Goal: Task Accomplishment & Management: Complete application form

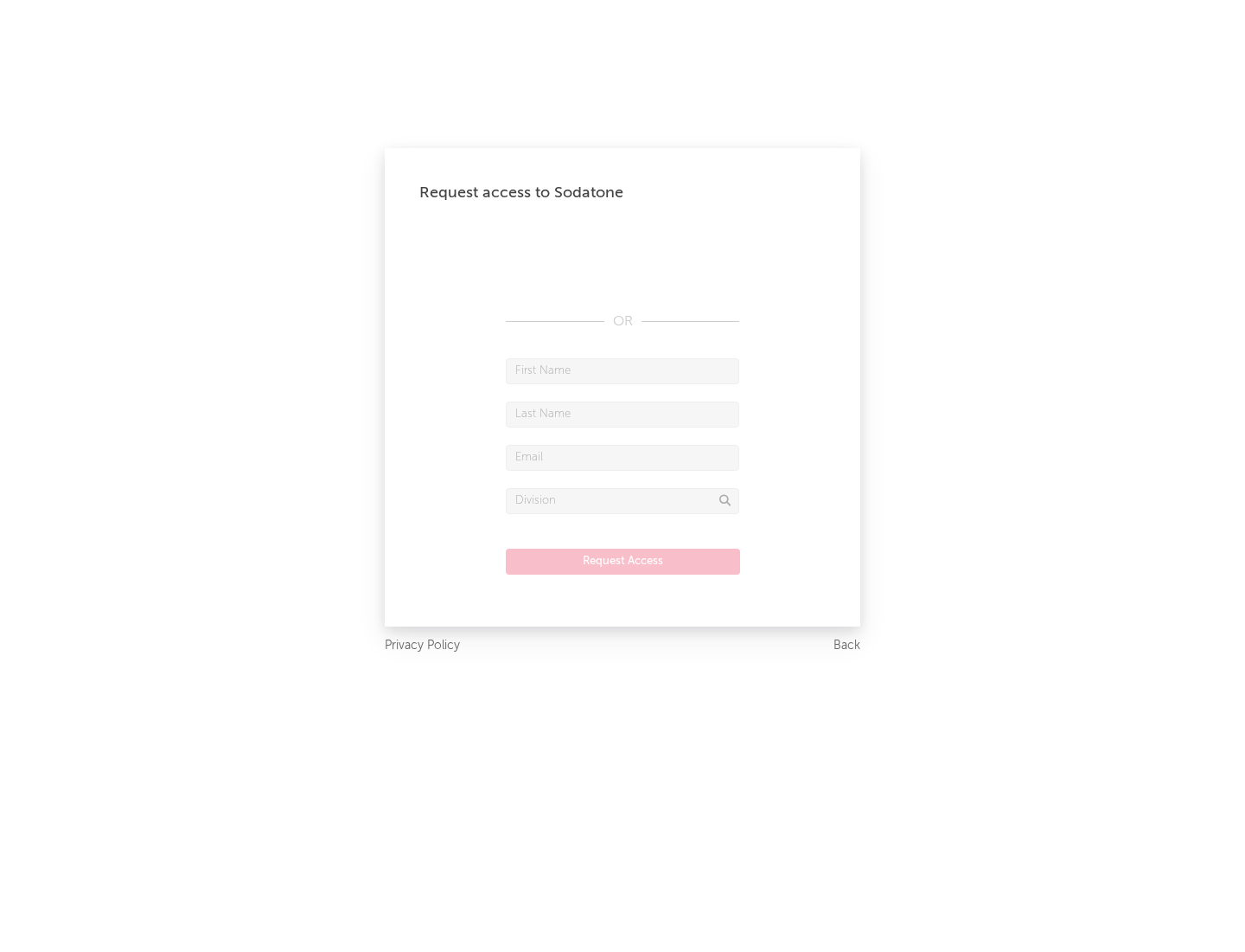
click at [622, 370] on input "text" at bounding box center [622, 370] width 233 height 26
type input "[PERSON_NAME]"
click at [622, 414] on input "text" at bounding box center [622, 414] width 233 height 26
type input "[PERSON_NAME]"
click at [622, 457] on input "text" at bounding box center [622, 457] width 233 height 26
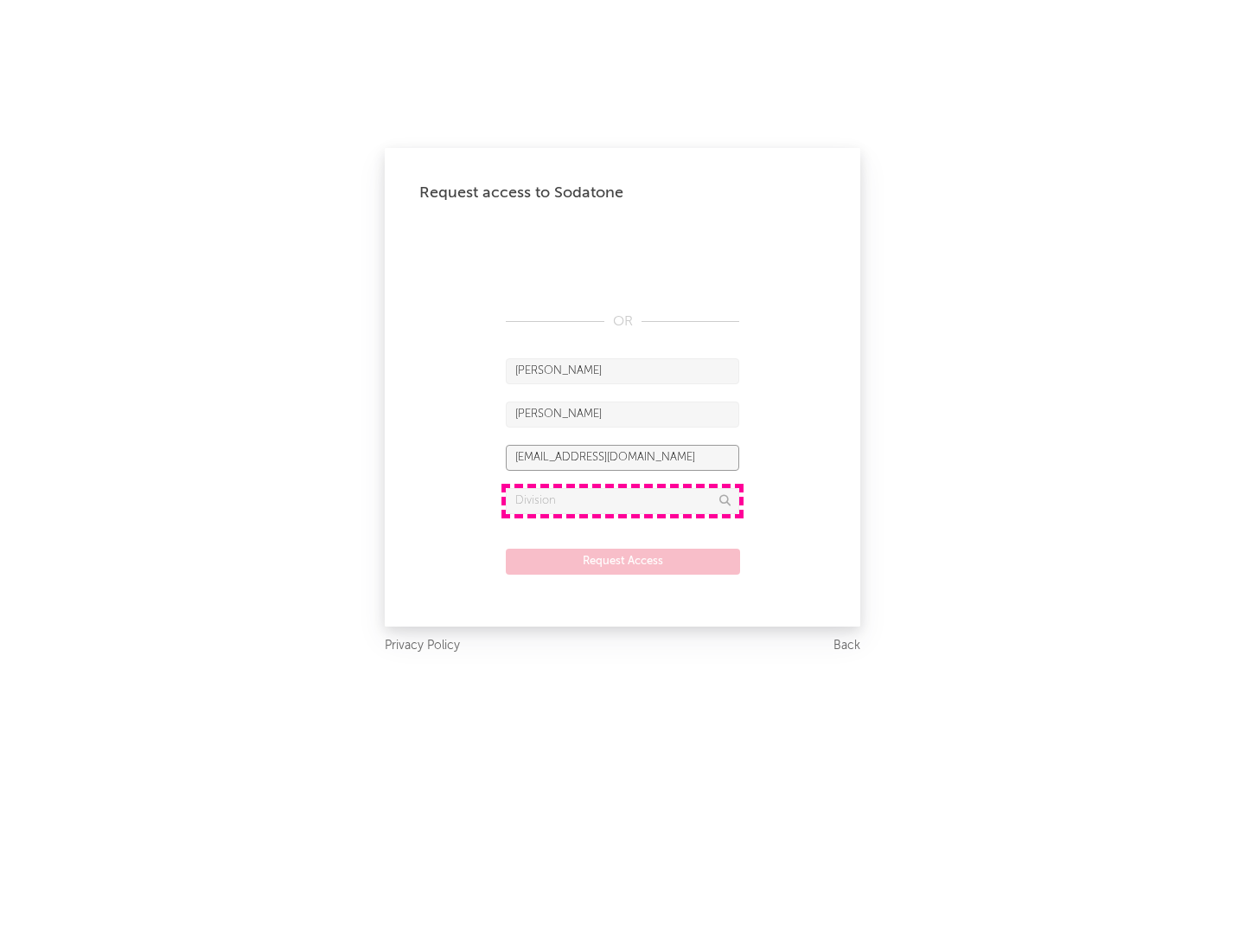
type input "[EMAIL_ADDRESS][DOMAIN_NAME]"
click at [622, 500] on input "text" at bounding box center [622, 500] width 233 height 26
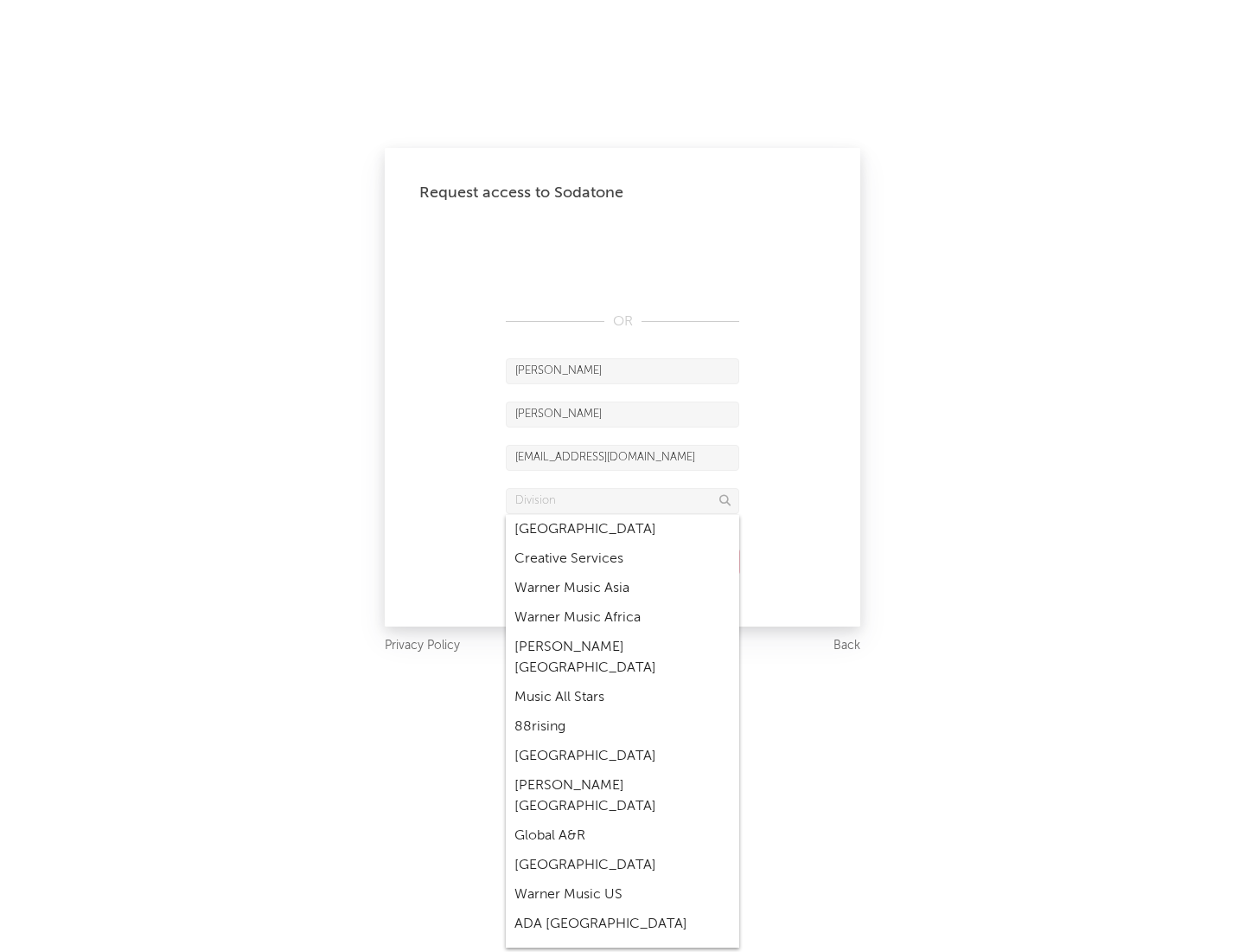
click at [622, 682] on div "Music All Stars" at bounding box center [622, 697] width 233 height 29
type input "Music All Stars"
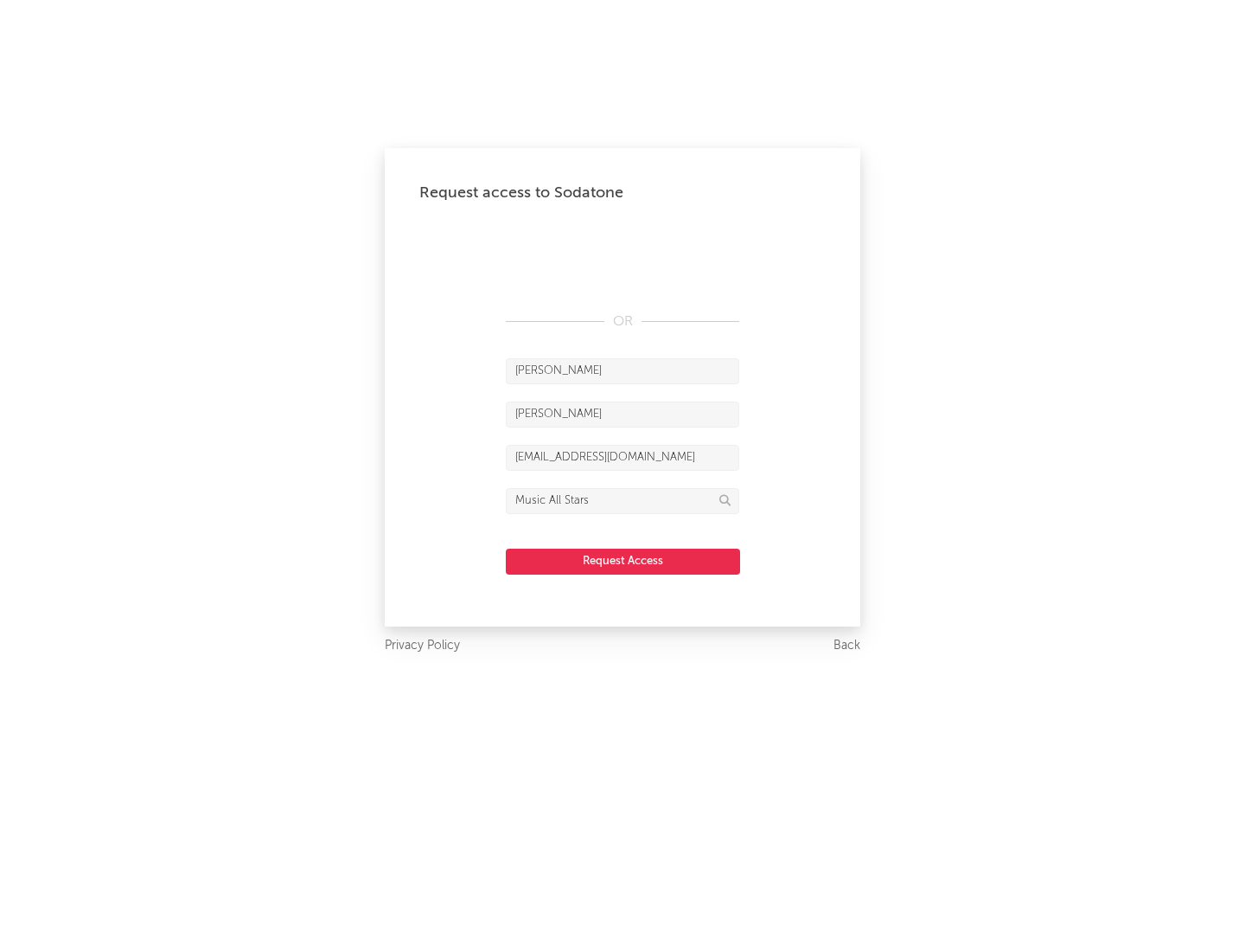
click at [622, 561] on button "Request Access" at bounding box center [622, 561] width 234 height 26
